Goal: Transaction & Acquisition: Purchase product/service

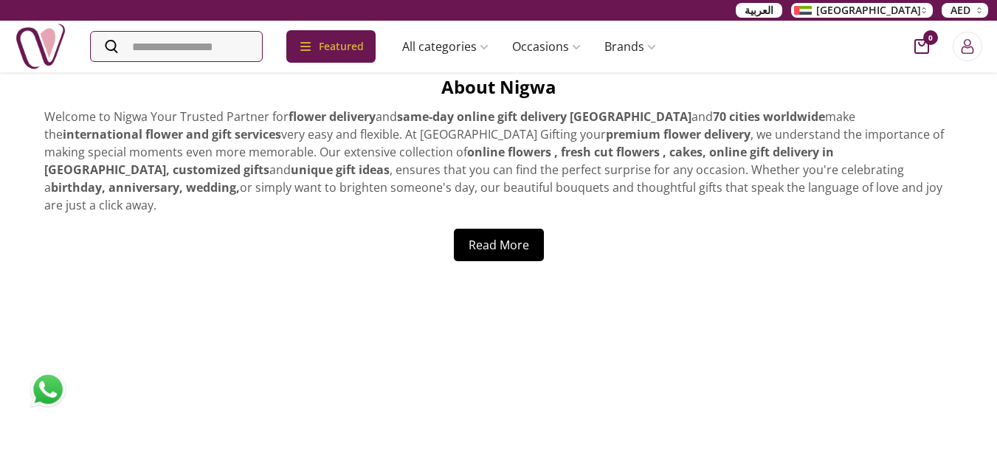
scroll to position [6208, 0]
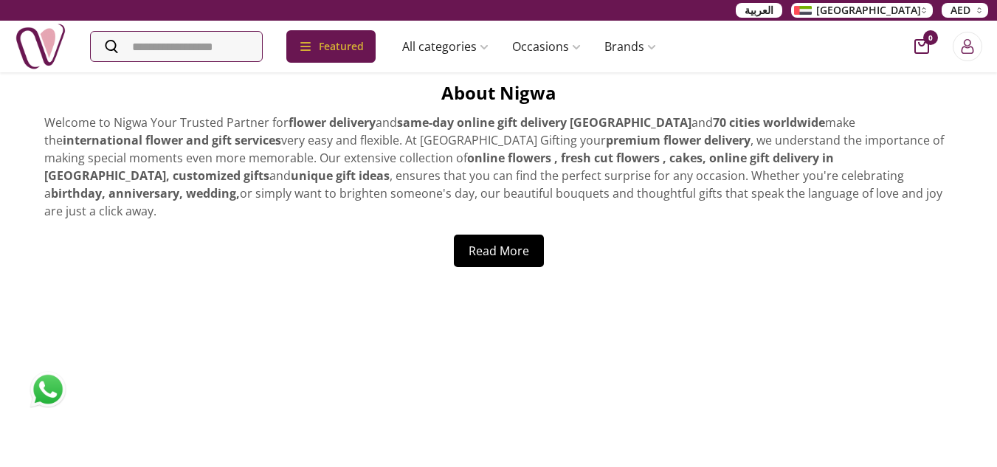
click at [806, 297] on div at bounding box center [498, 413] width 933 height 232
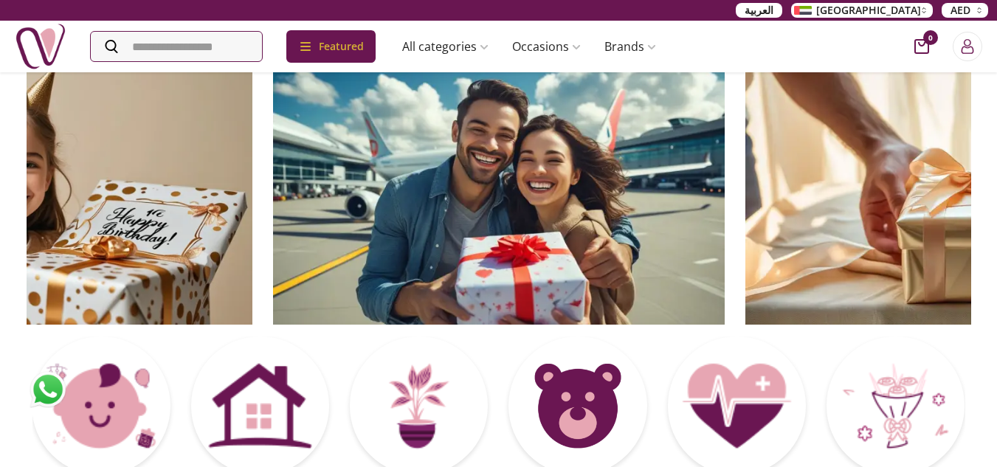
scroll to position [0, 0]
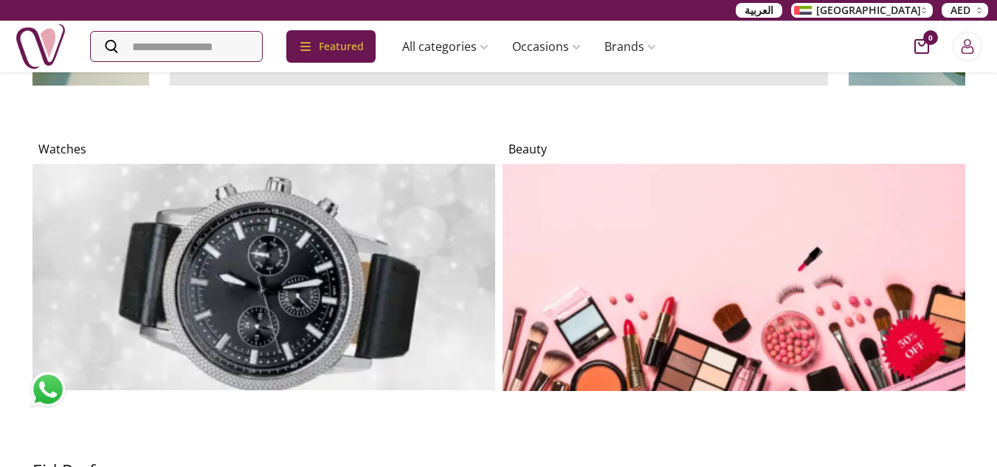
scroll to position [1402, 0]
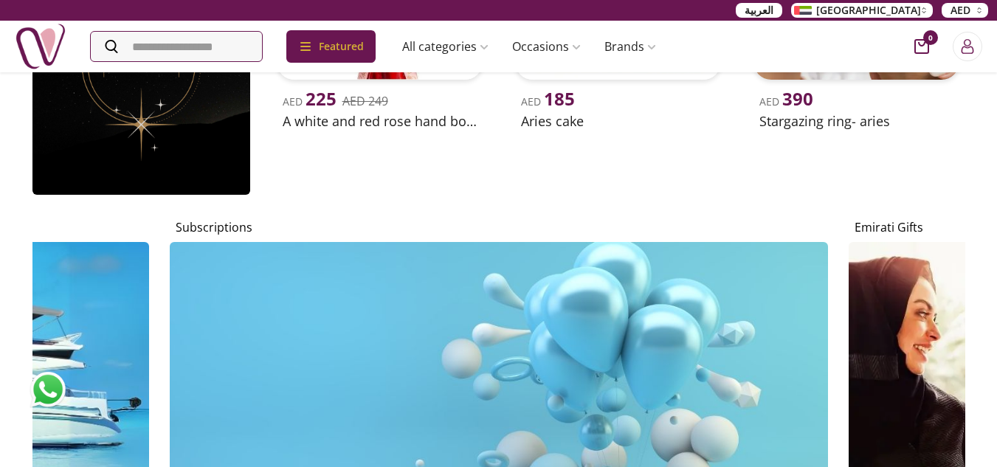
scroll to position [5164, 0]
